Goal: Navigation & Orientation: Understand site structure

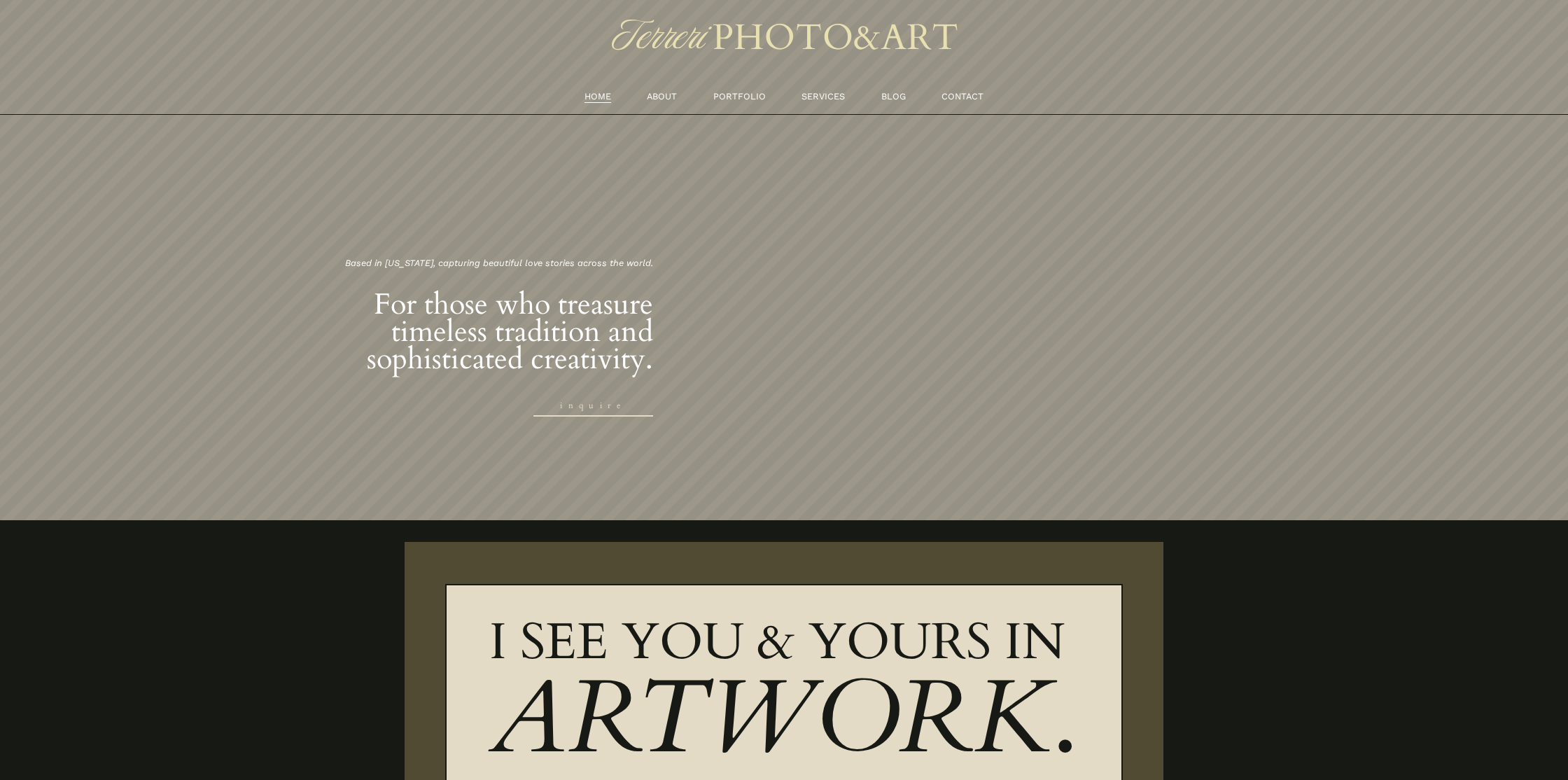
click at [649, 99] on link "ABOUT" at bounding box center [661, 96] width 30 height 15
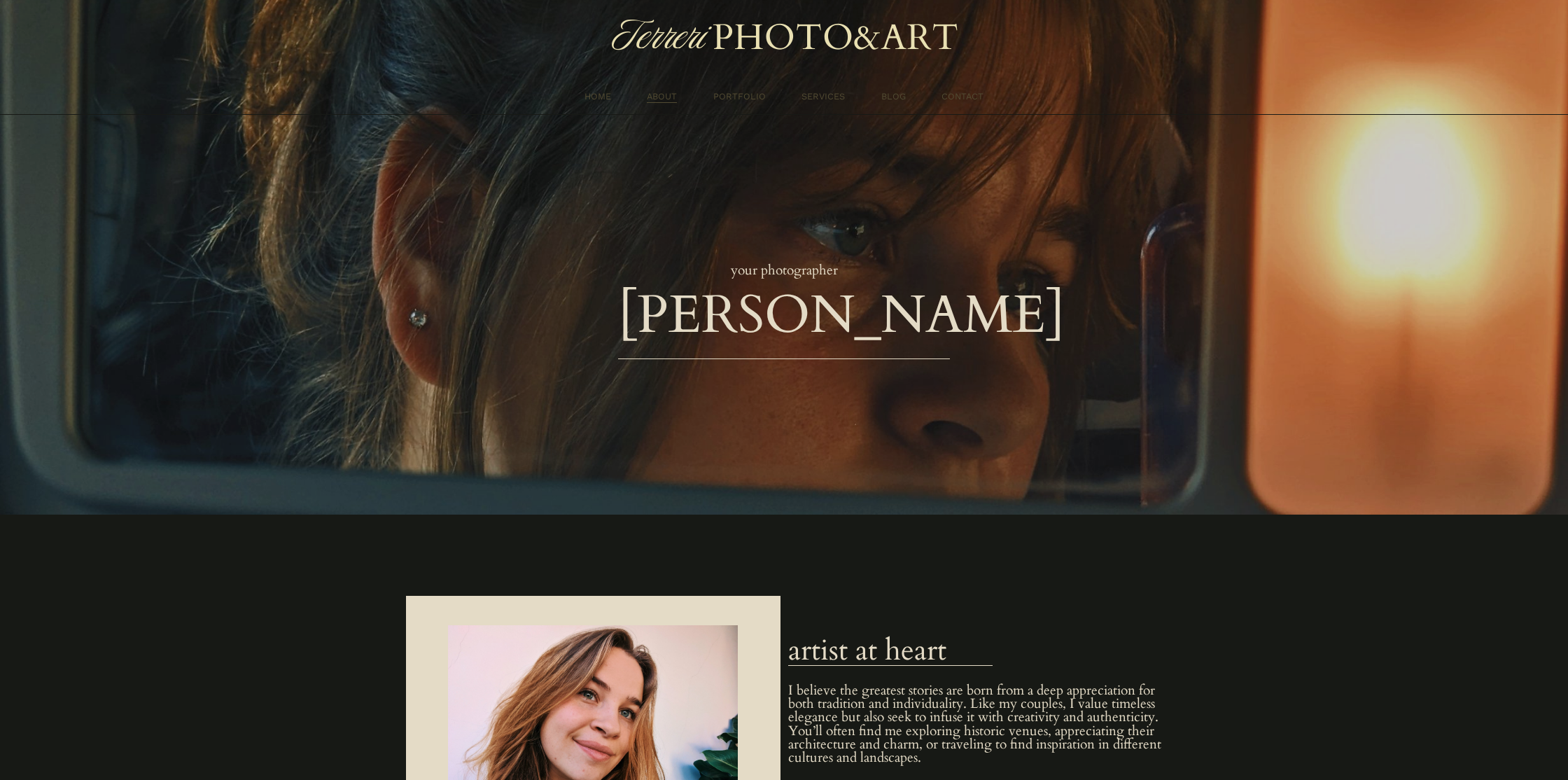
click at [733, 92] on link "PORTFOLIO" at bounding box center [739, 96] width 52 height 15
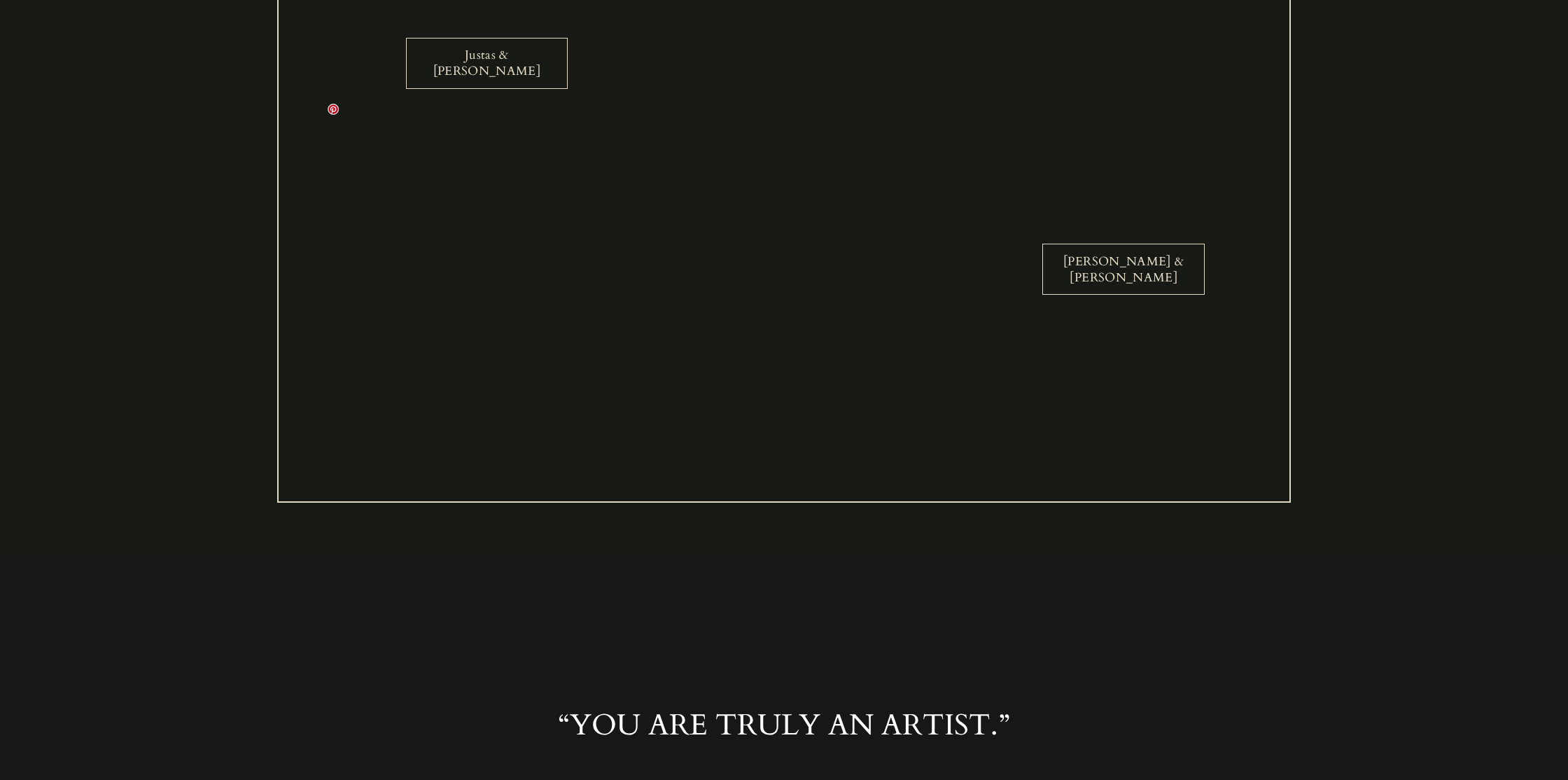
scroll to position [1746, 0]
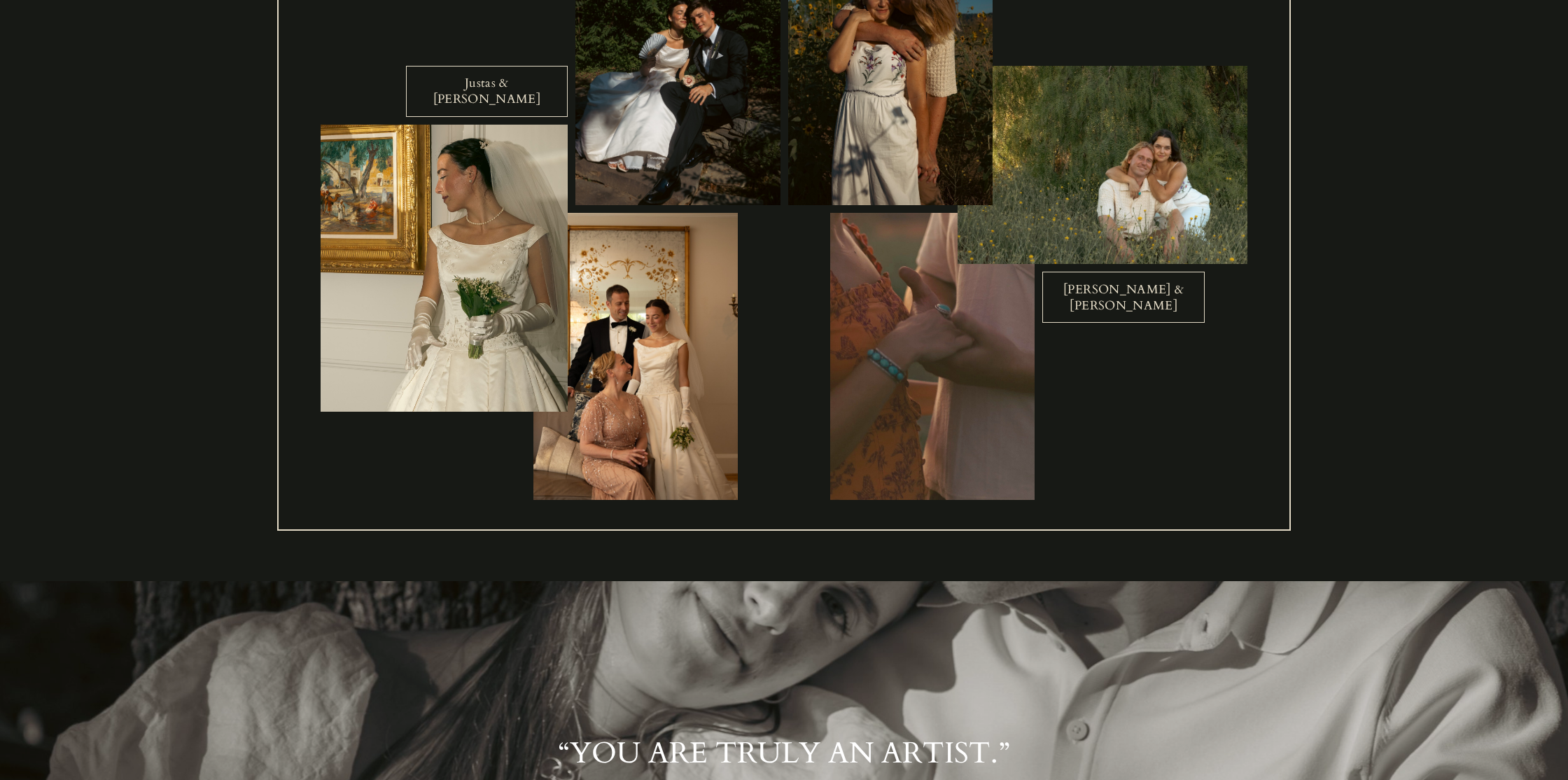
click at [454, 104] on link "Justas & Angela" at bounding box center [487, 91] width 163 height 51
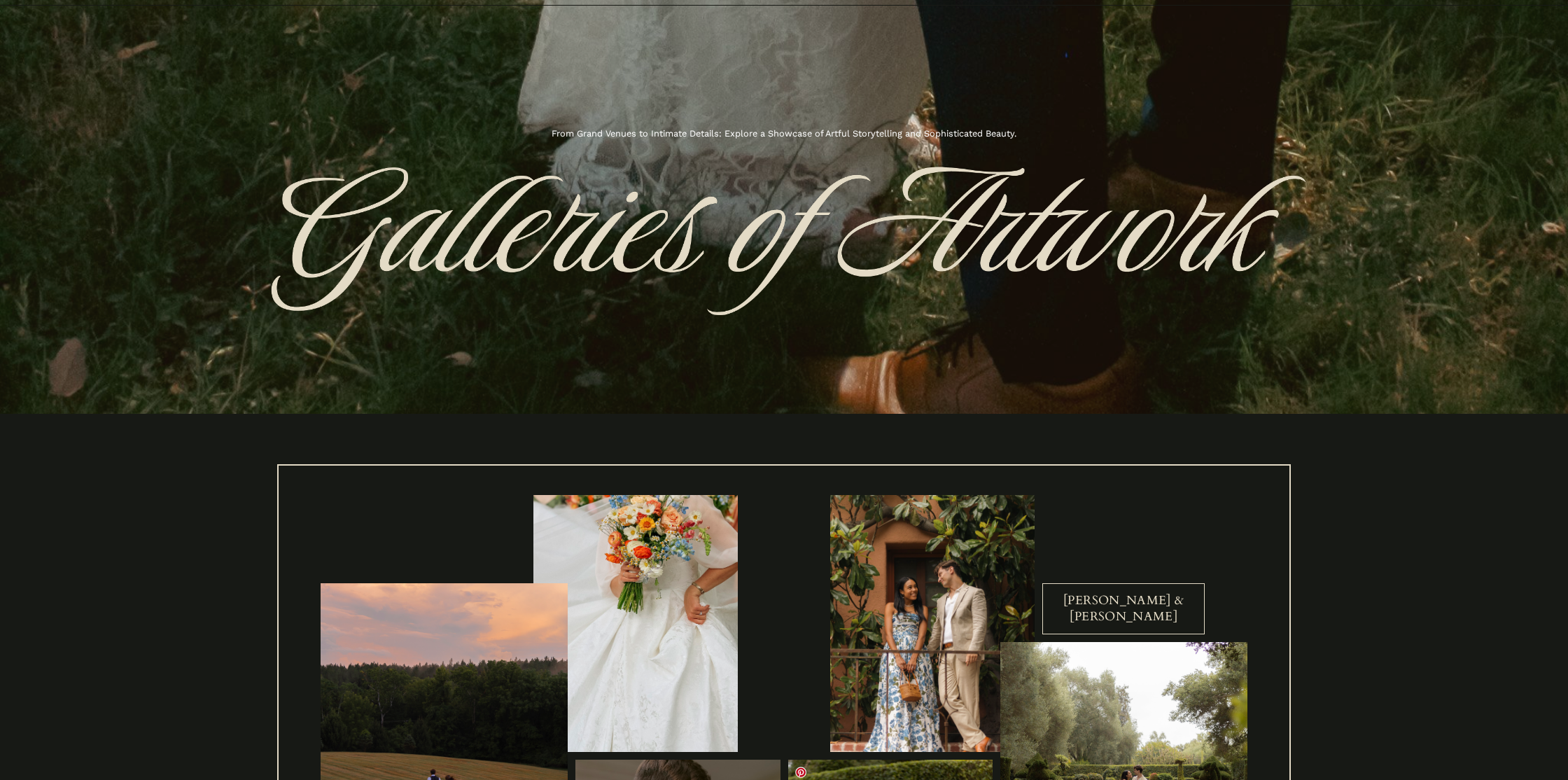
scroll to position [0, 0]
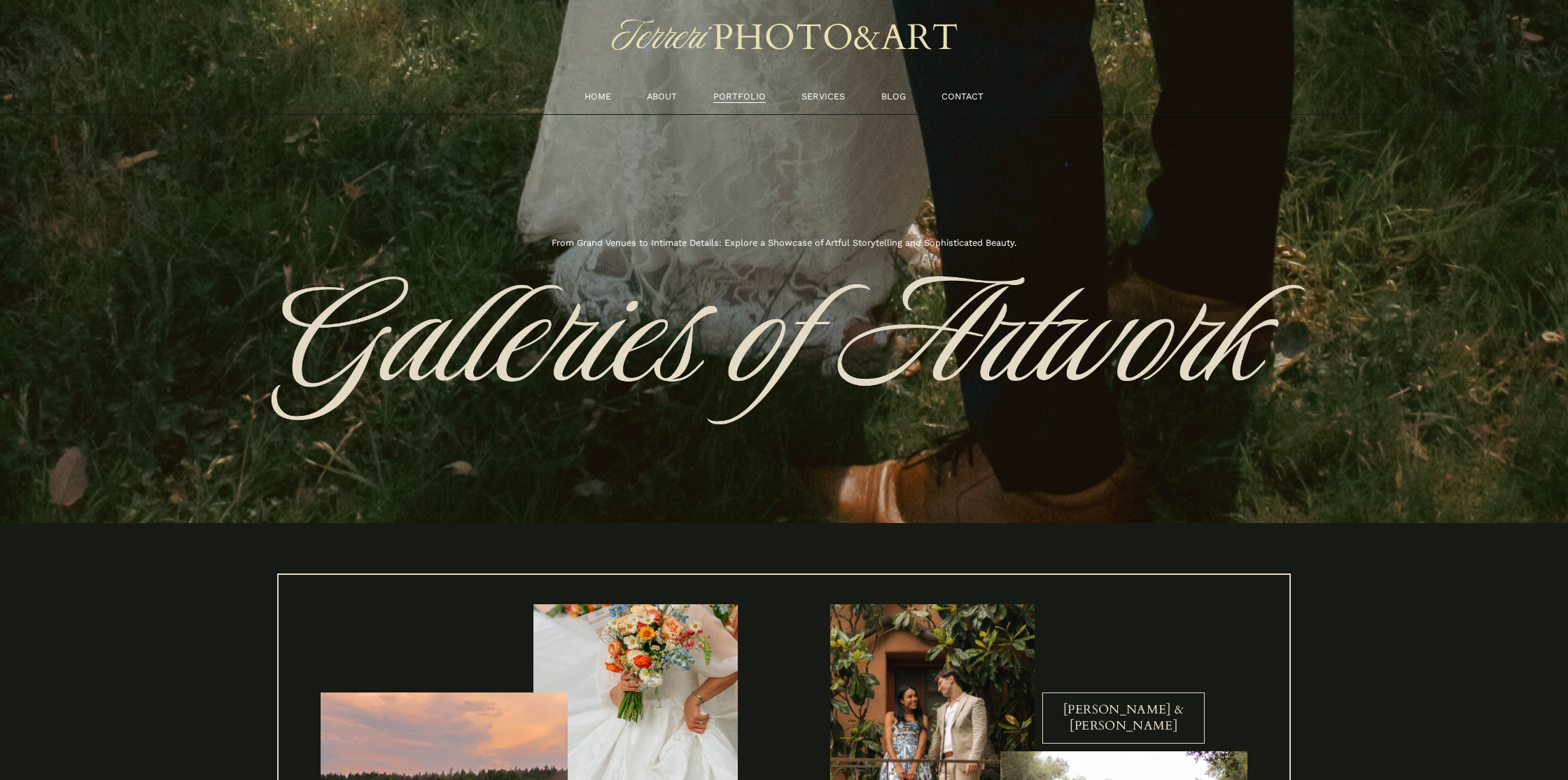
click at [830, 98] on link "SERVICES" at bounding box center [823, 96] width 44 height 15
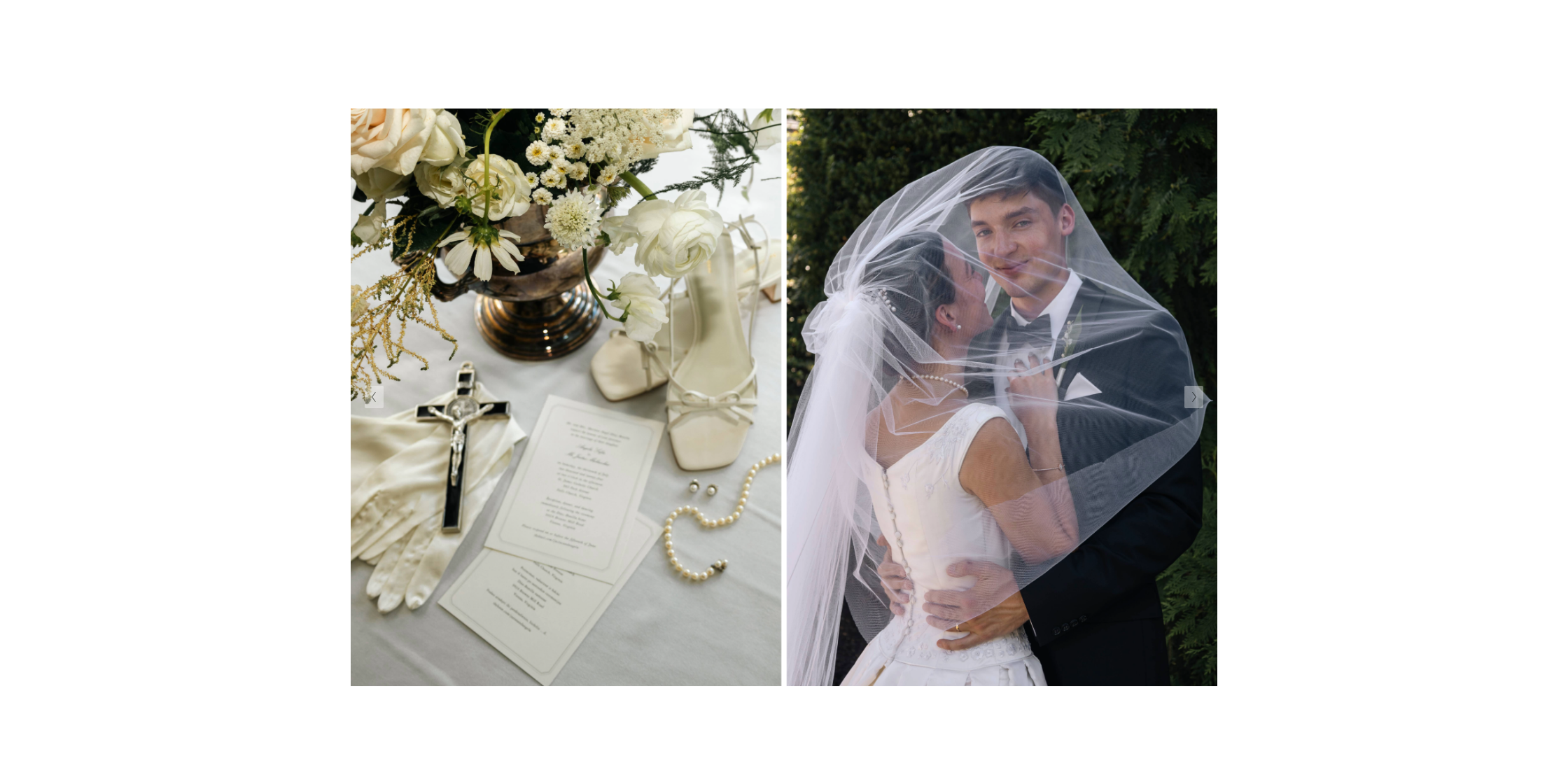
scroll to position [428, 0]
click at [1204, 398] on img at bounding box center [784, 396] width 866 height 780
click at [1199, 399] on button "Next Slide" at bounding box center [1193, 396] width 19 height 22
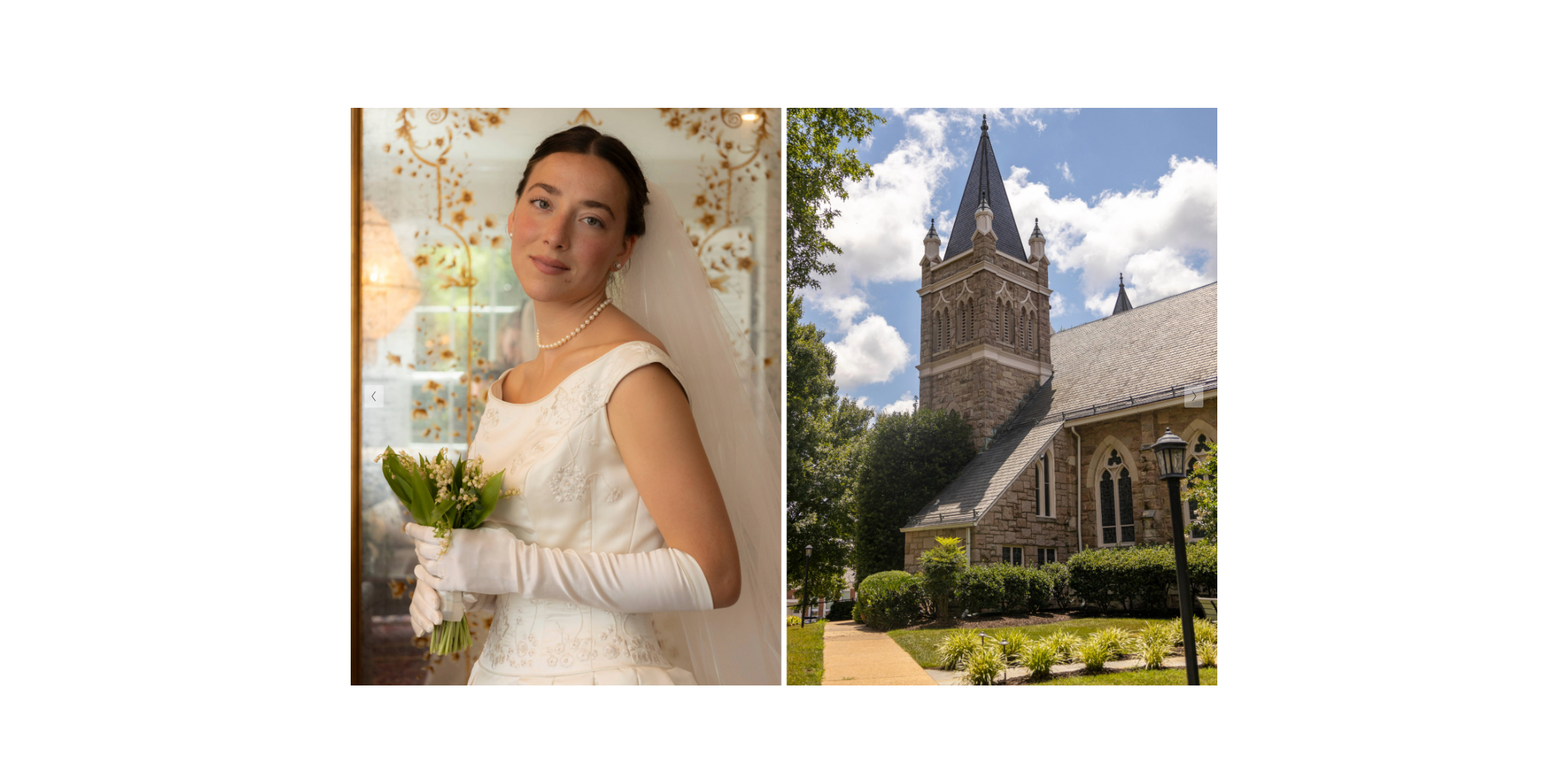
click at [1199, 399] on button "Next Slide" at bounding box center [1193, 396] width 19 height 22
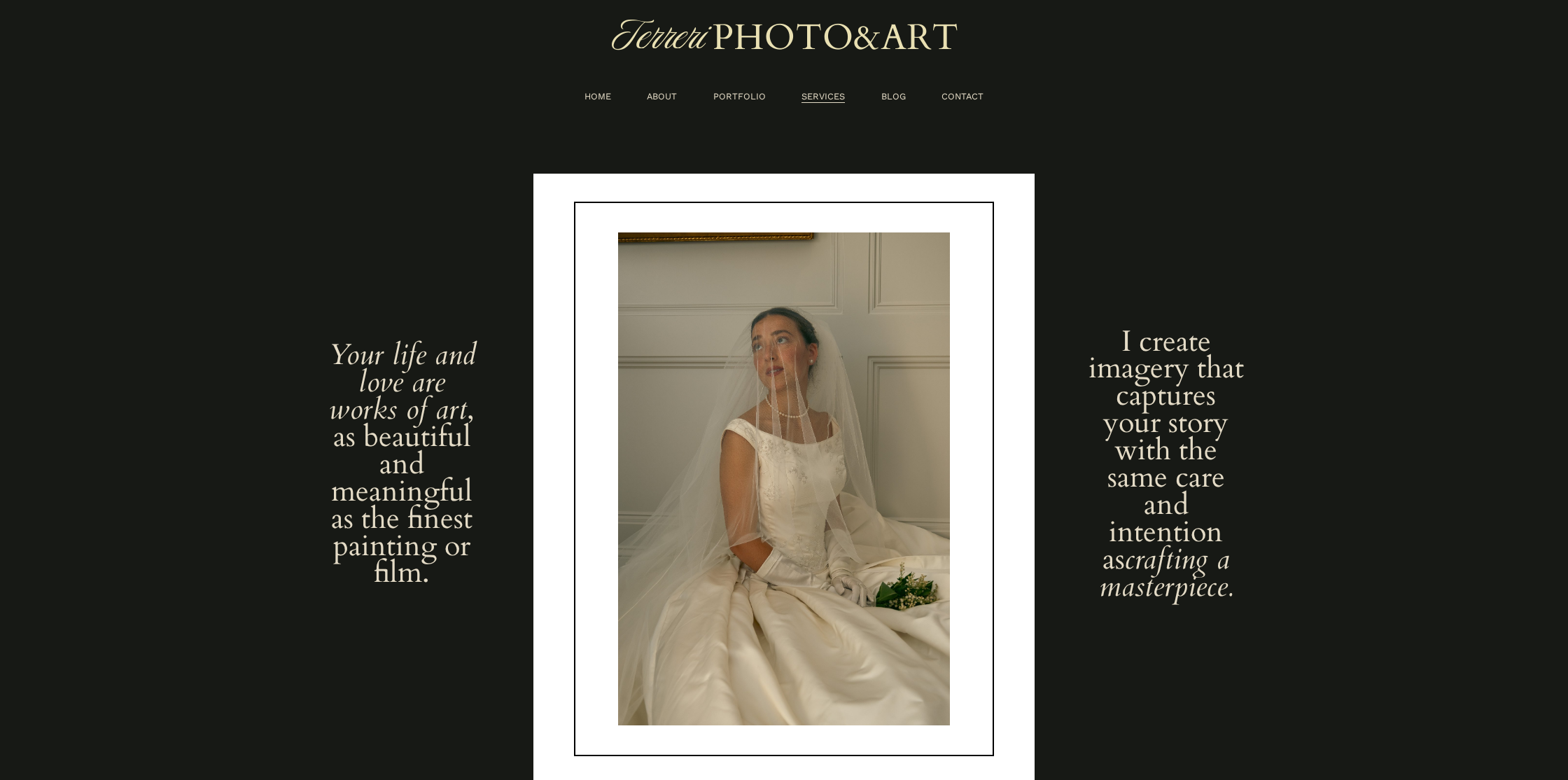
click at [888, 91] on link "BLOG" at bounding box center [893, 96] width 25 height 15
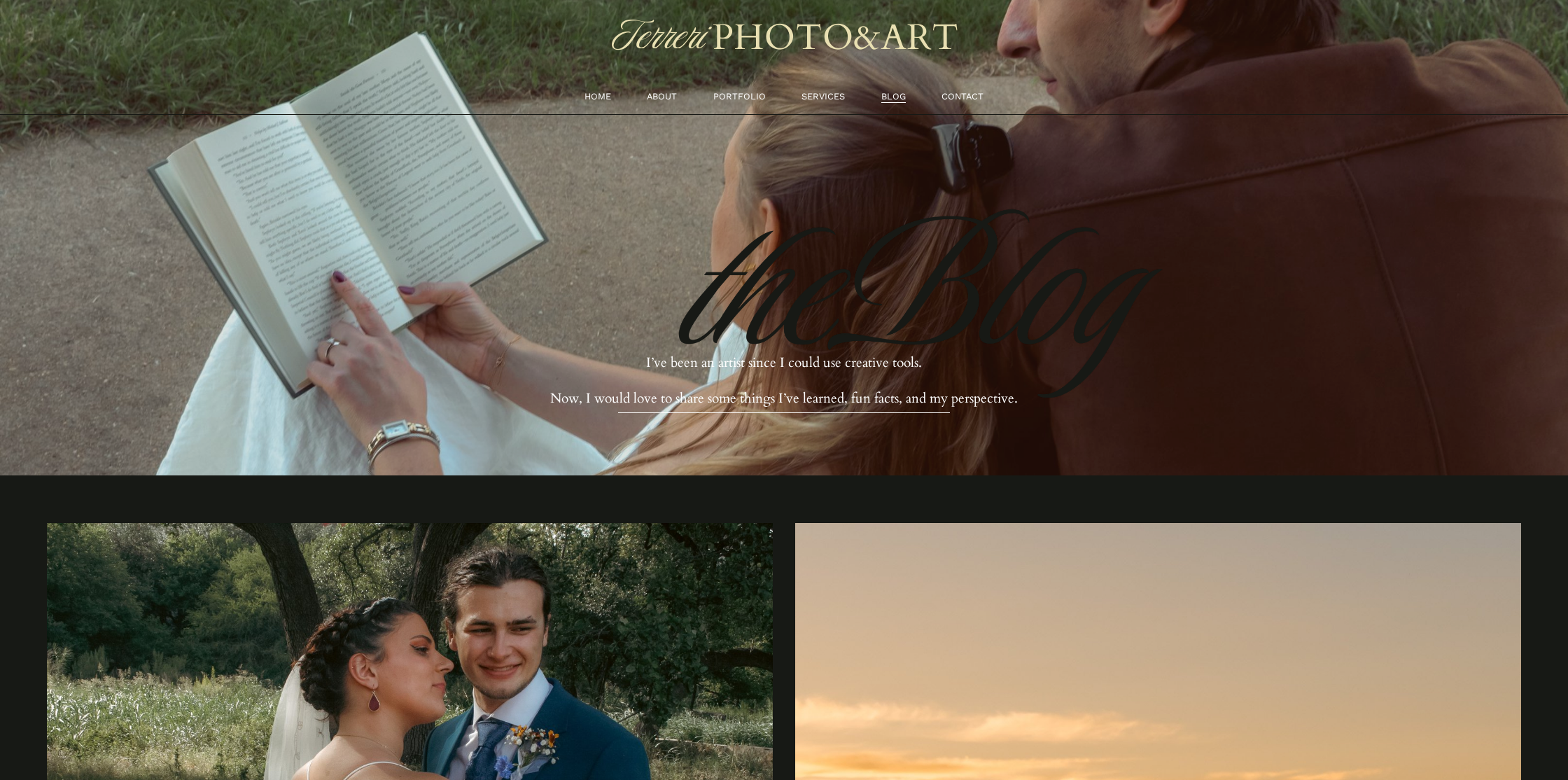
click at [943, 96] on link "CONTACT" at bounding box center [962, 96] width 42 height 15
